Goal: Task Accomplishment & Management: Manage account settings

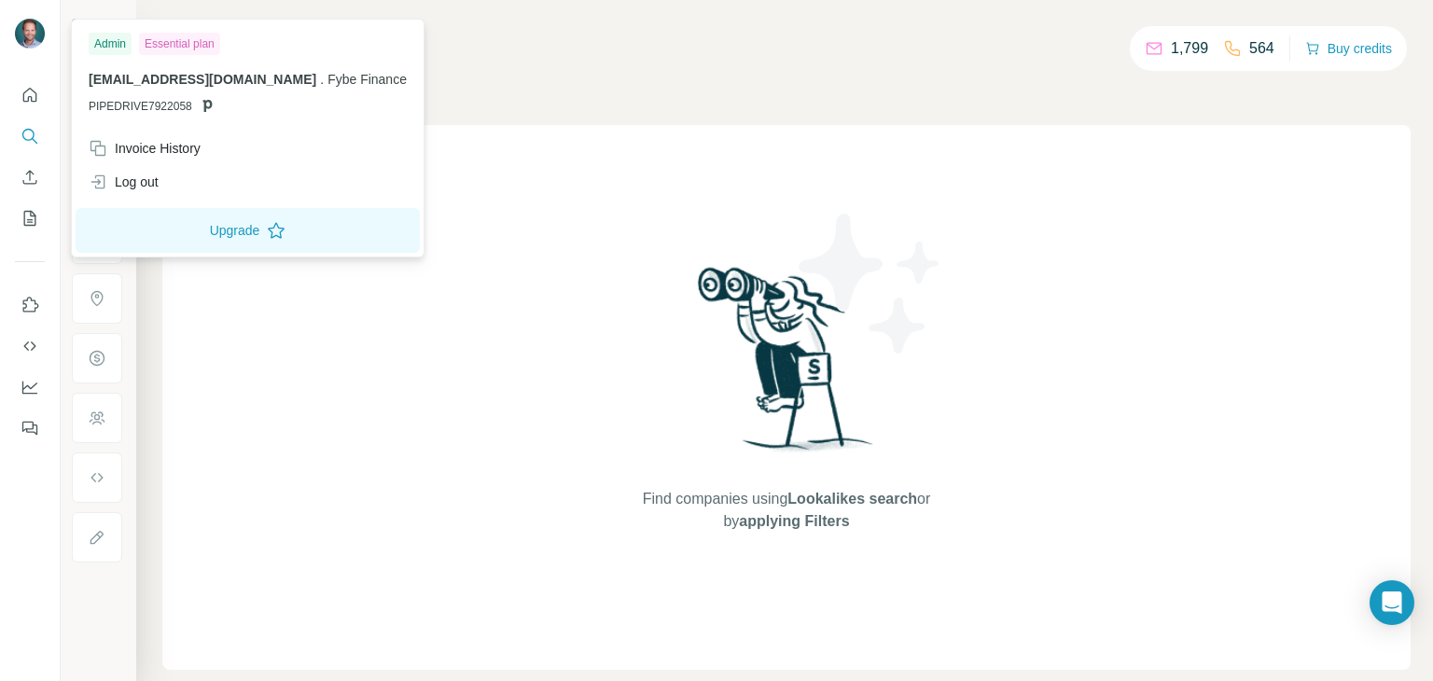
click at [34, 35] on img at bounding box center [30, 34] width 30 height 30
click at [31, 87] on icon "Quick start" at bounding box center [30, 95] width 19 height 19
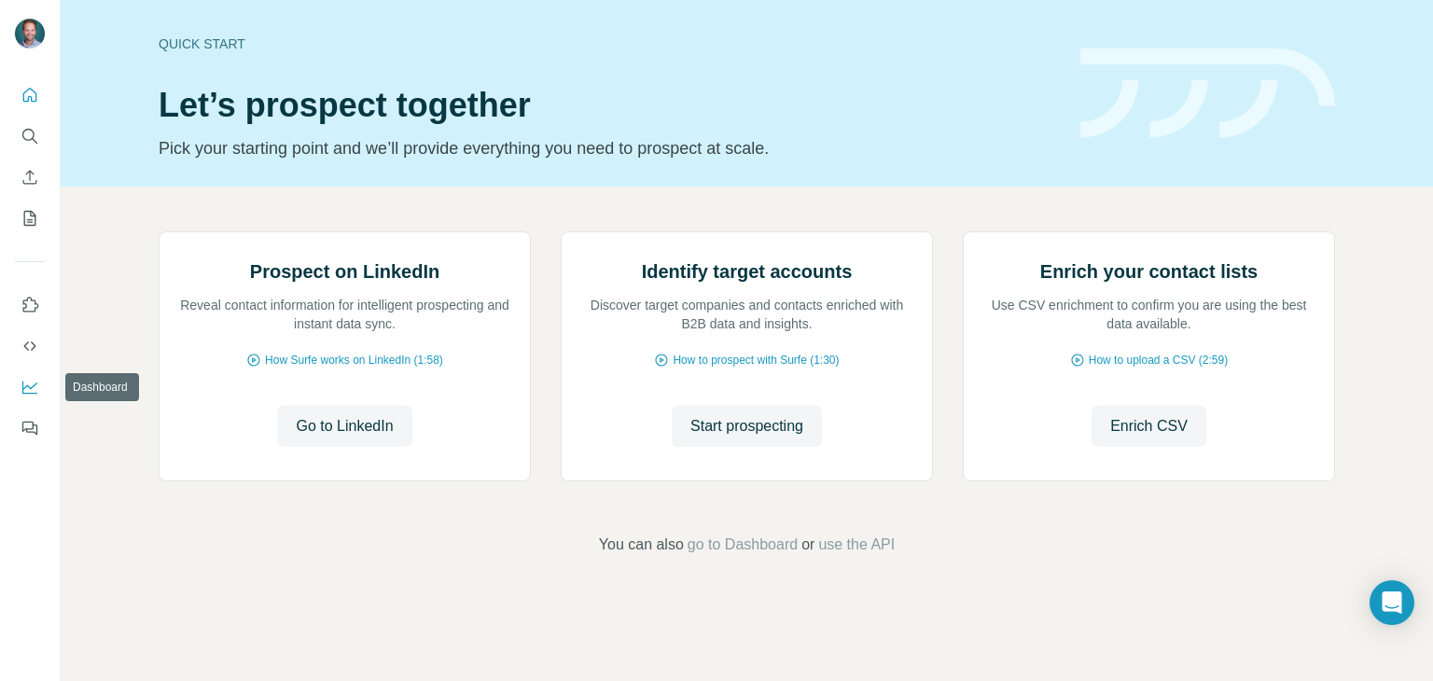
click at [30, 385] on icon "Dashboard" at bounding box center [30, 387] width 19 height 19
click at [35, 83] on button "Quick start" at bounding box center [30, 95] width 30 height 34
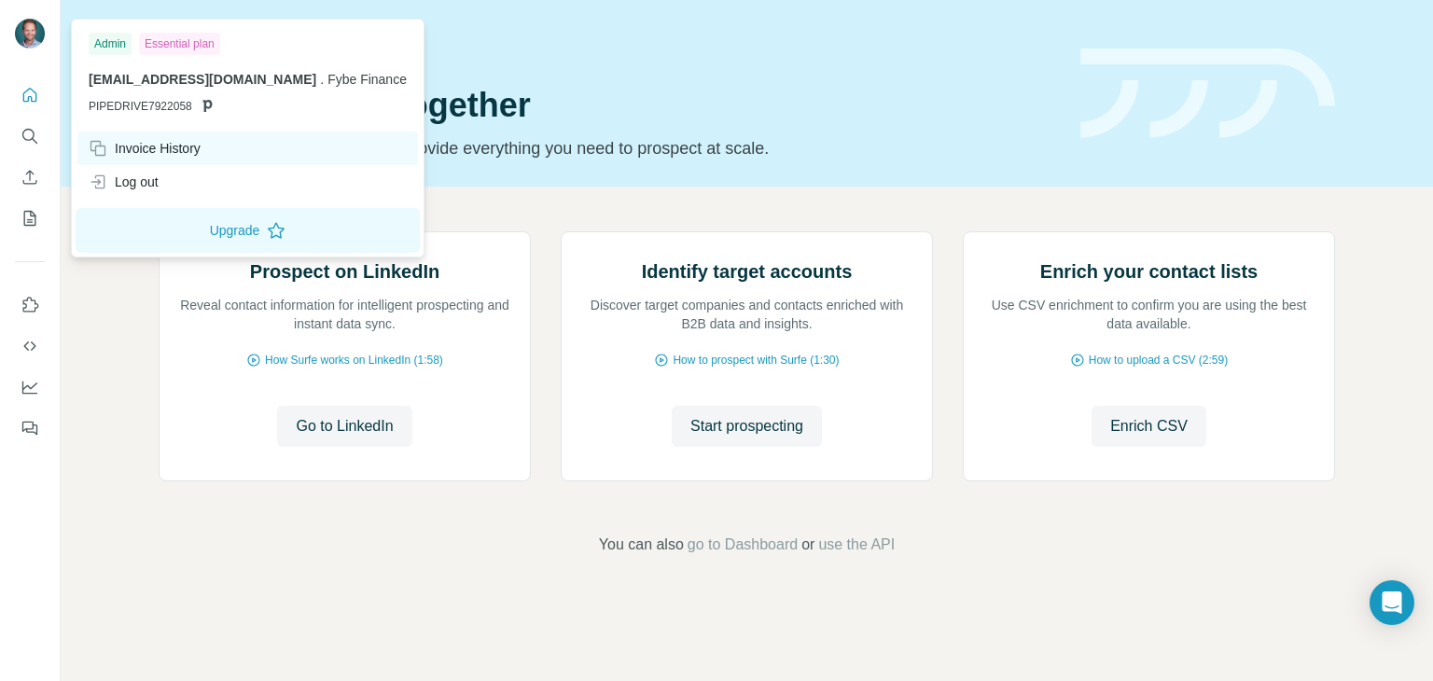
click at [159, 152] on div "Invoice History" at bounding box center [145, 148] width 112 height 19
